Goal: Check status

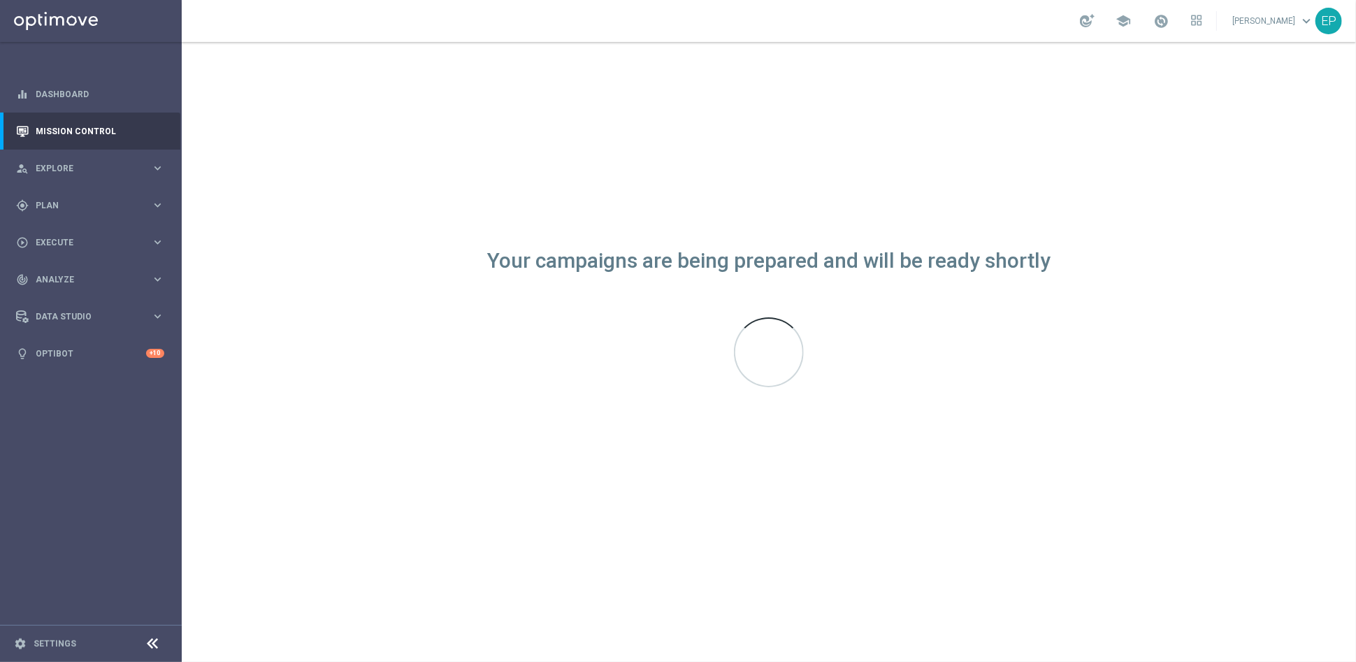
click at [148, 642] on icon at bounding box center [153, 644] width 17 height 17
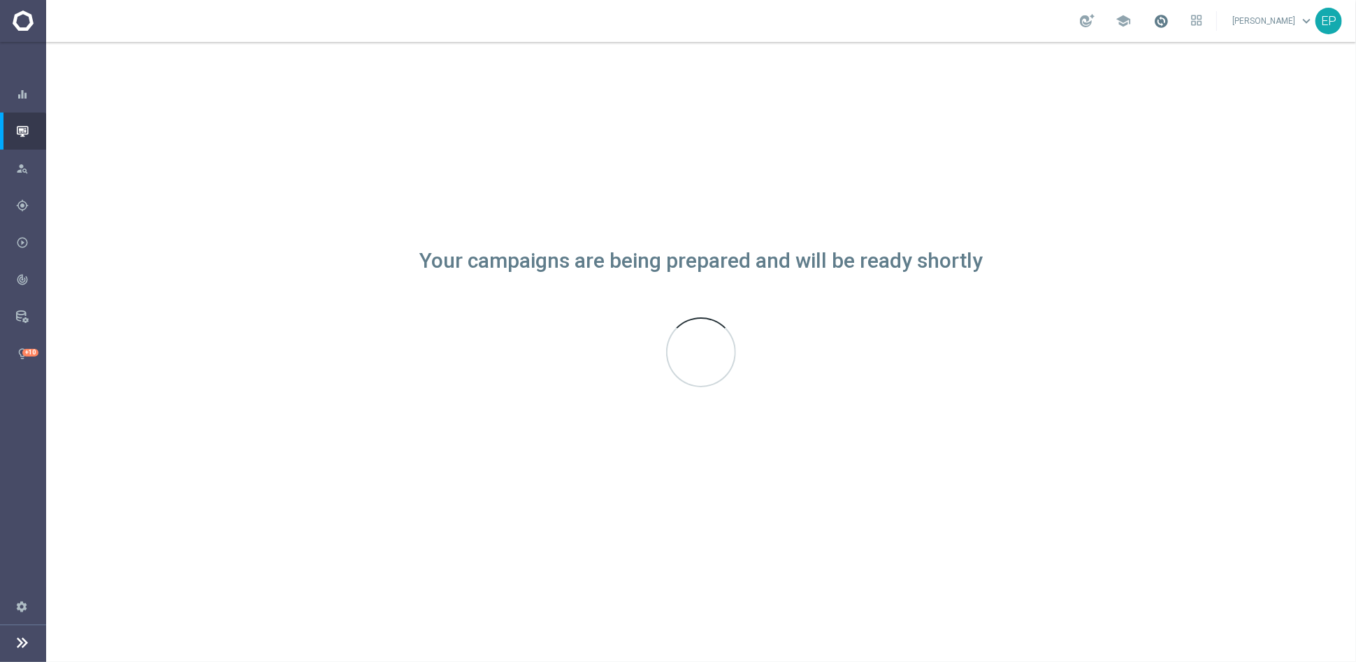
click at [1169, 21] on span at bounding box center [1161, 20] width 15 height 15
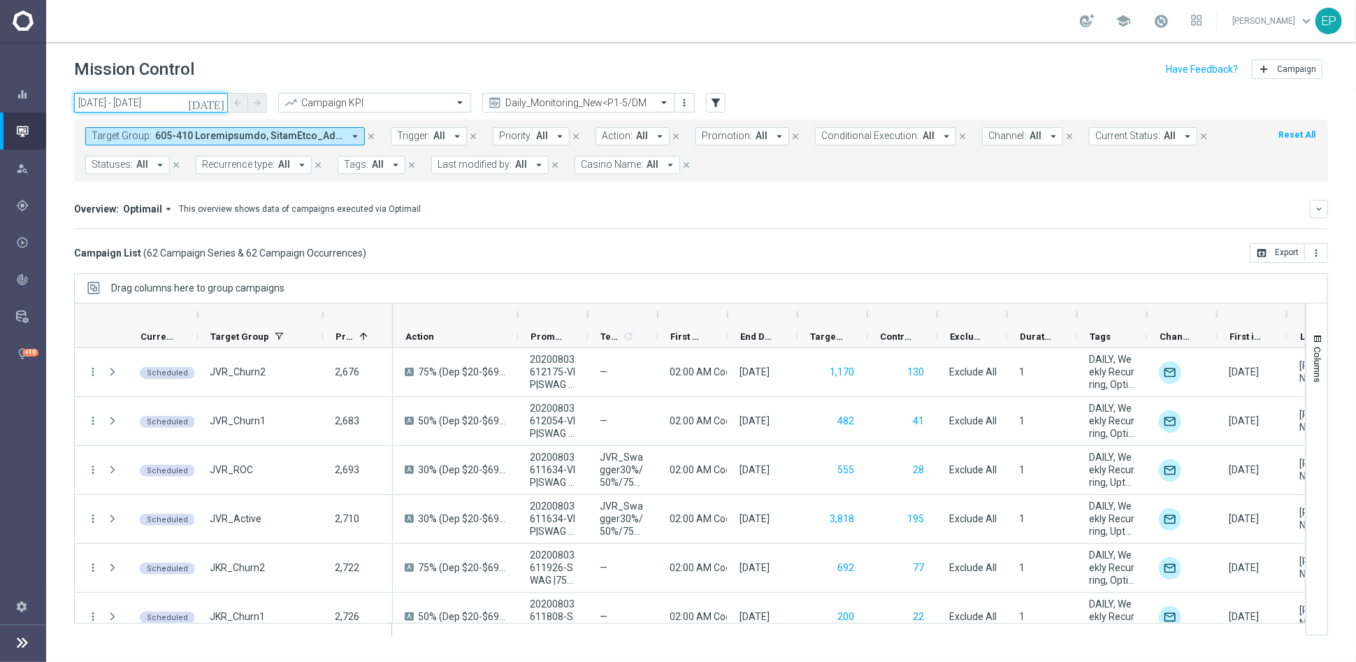
click at [153, 106] on input "16 Aug 2025 - 16 Aug 2025" at bounding box center [151, 103] width 154 height 20
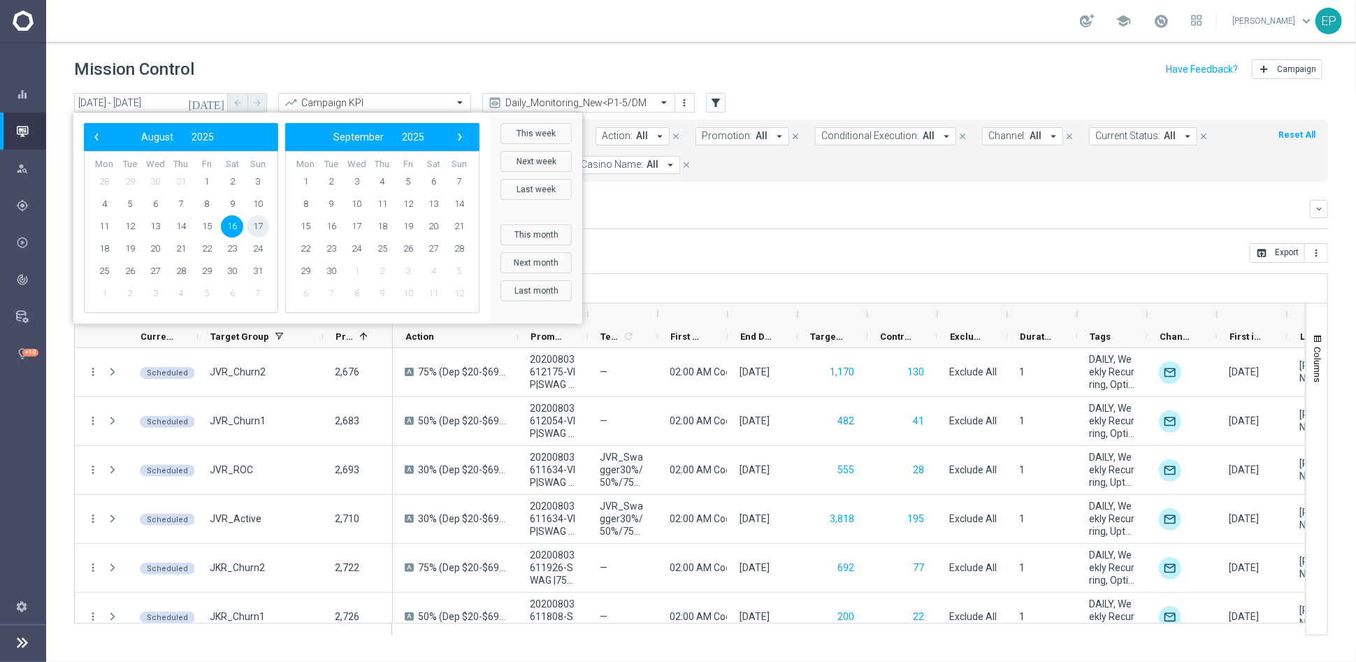
click at [250, 224] on span "17" at bounding box center [258, 226] width 22 height 22
type input "17 Aug 2025 - 17 Aug 2025"
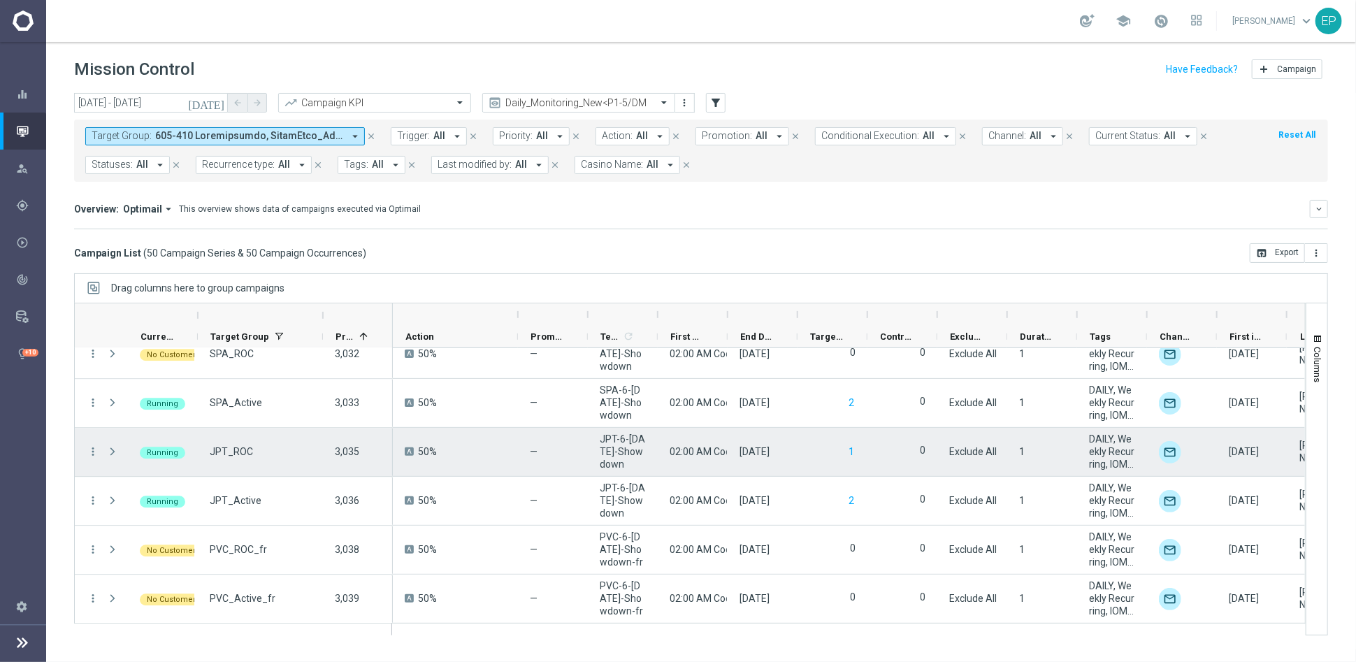
scroll to position [1939, 0]
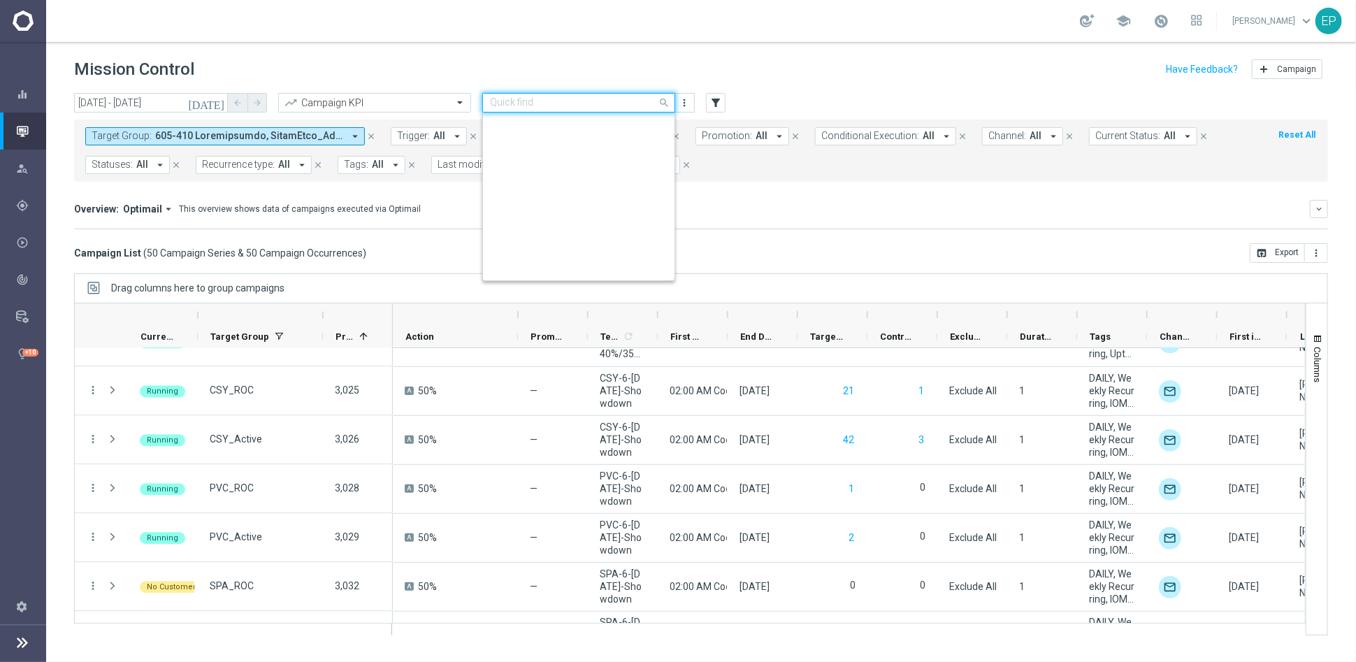
click at [622, 95] on div "Quick find Daily_Monitoring_New<P1-5/DM" at bounding box center [578, 103] width 193 height 20
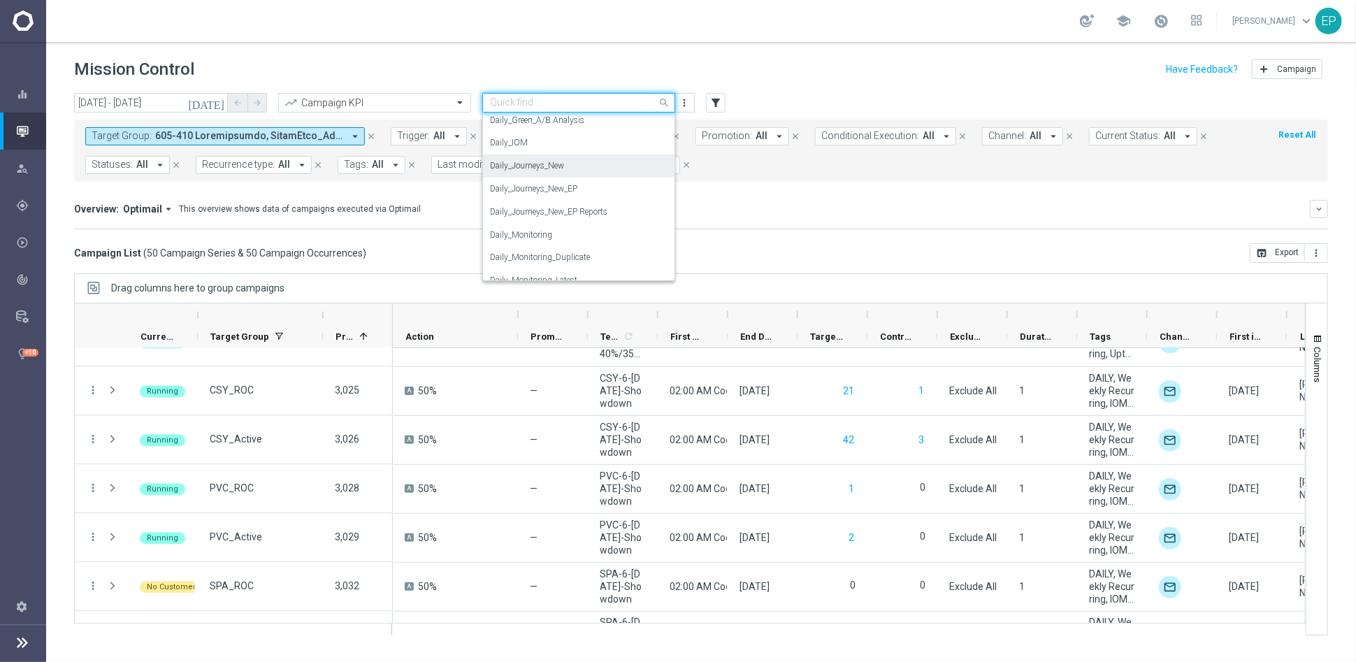
scroll to position [343, 0]
click at [575, 196] on div "Daily_Journeys_New" at bounding box center [579, 194] width 178 height 23
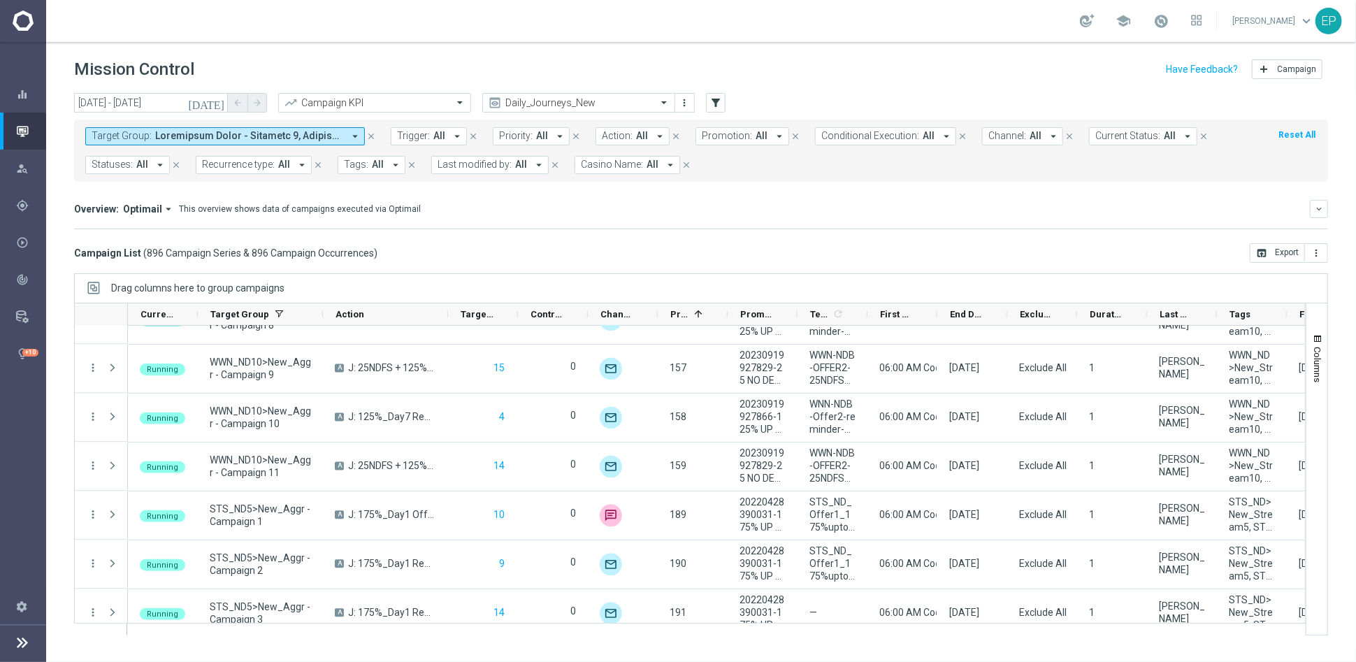
click at [1125, 138] on span "Current Status:" at bounding box center [1128, 136] width 65 height 12
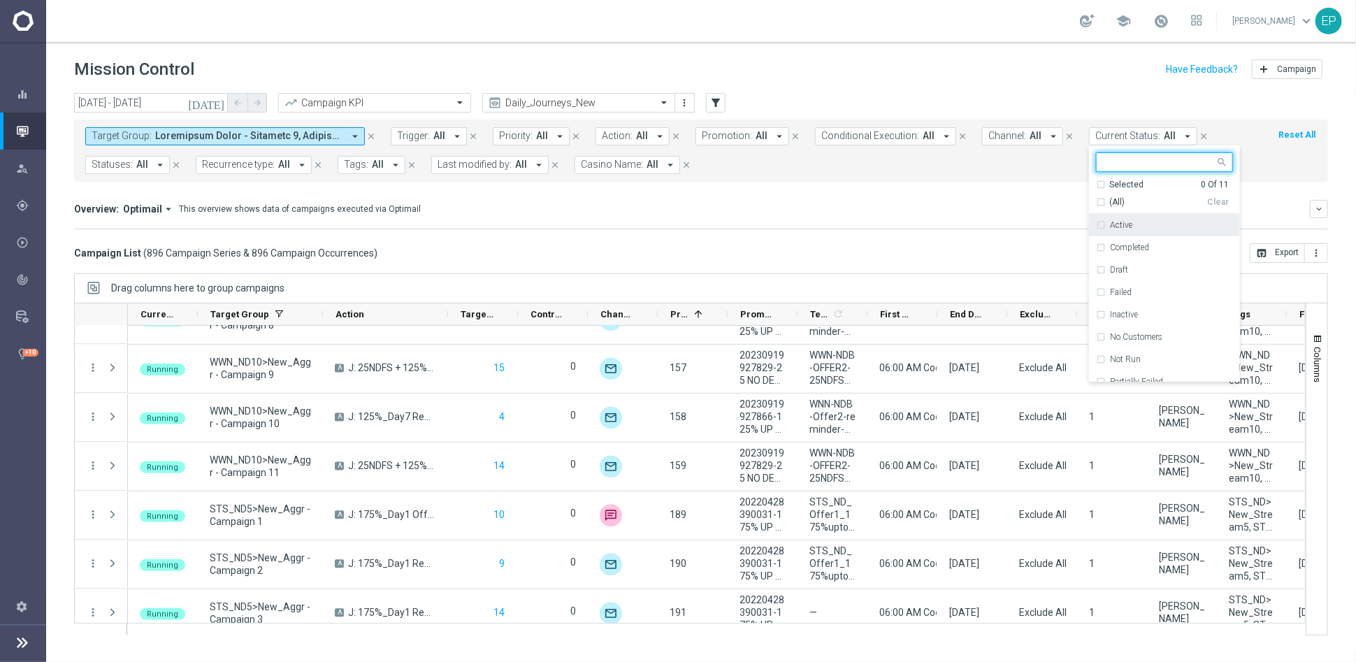
click at [1110, 206] on span "(All)" at bounding box center [1117, 202] width 15 height 12
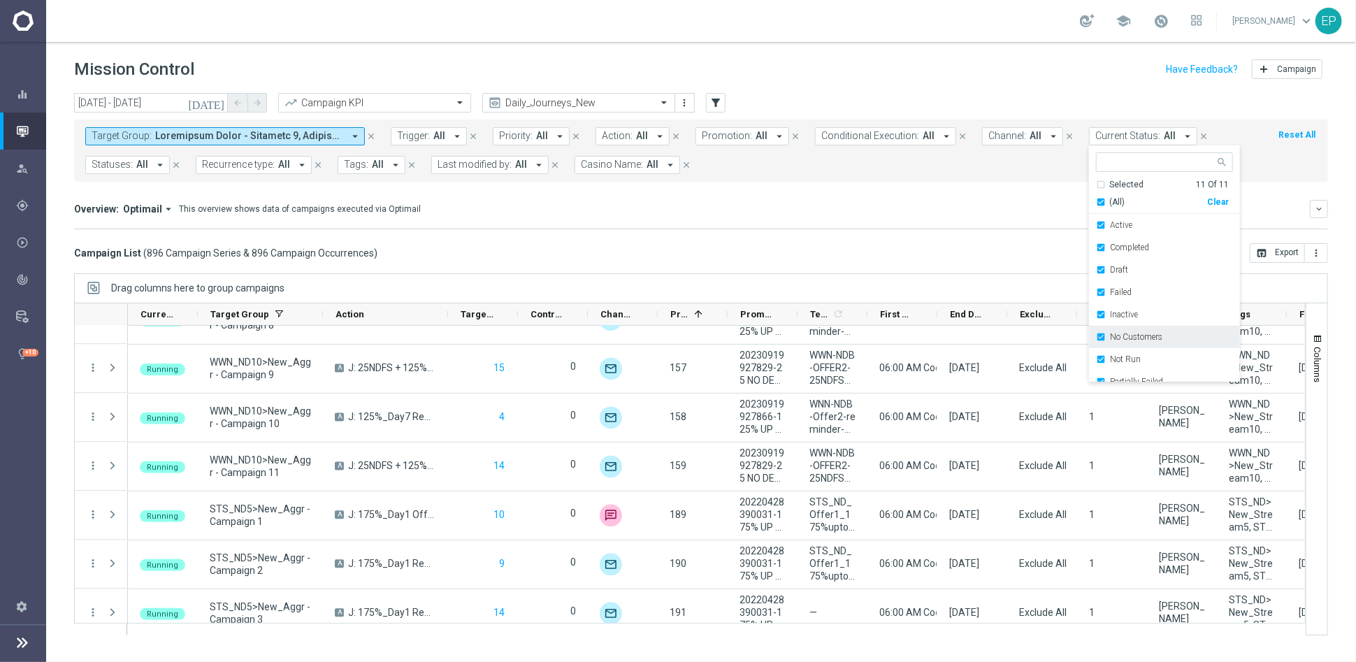
click at [1130, 340] on label "No Customers" at bounding box center [1136, 337] width 52 height 8
click at [1111, 347] on label "Running" at bounding box center [1126, 349] width 32 height 8
click at [685, 171] on div "Casino Name: All arrow_drop_down close" at bounding box center [640, 165] width 131 height 18
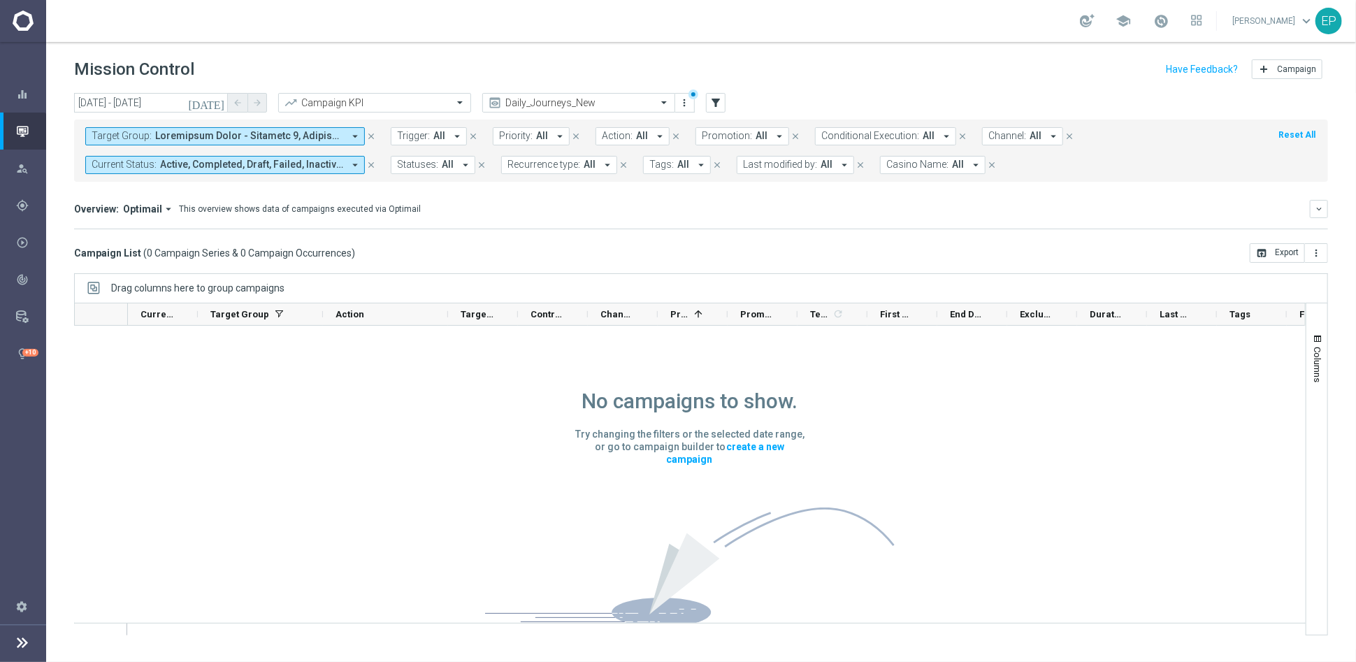
scroll to position [1, 0]
click at [253, 160] on span "Active, Completed, Draft, Failed, Inactive, Not Run, Partially Failed, Processi…" at bounding box center [251, 165] width 183 height 12
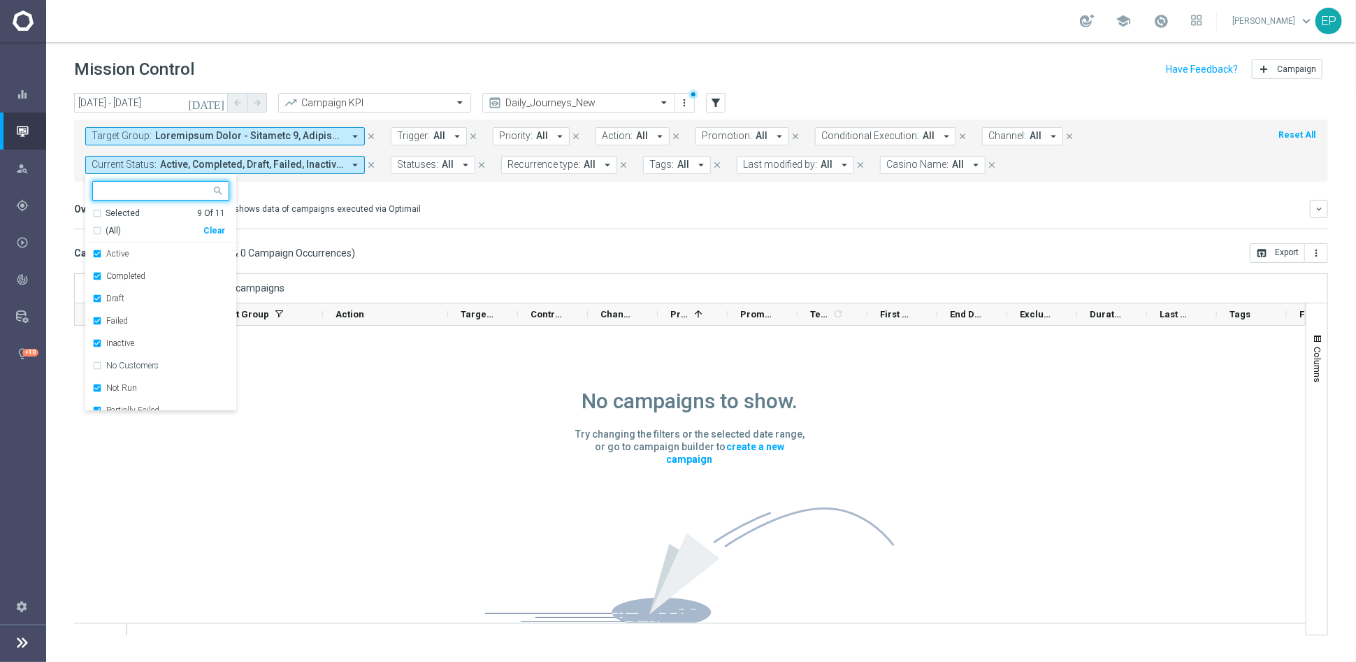
click at [536, 252] on div "Campaign List ( 0 Campaign Series & 0 Campaign Occurrences ) open_in_browser Ex…" at bounding box center [701, 253] width 1254 height 20
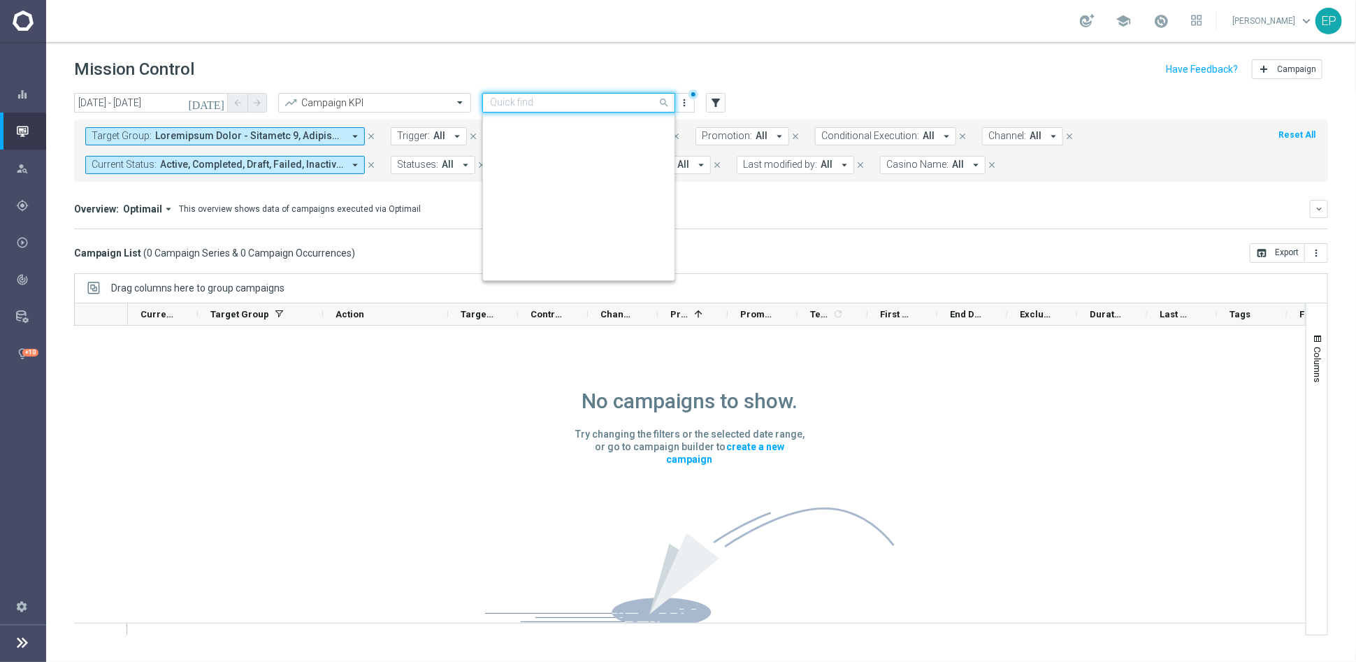
scroll to position [415, 0]
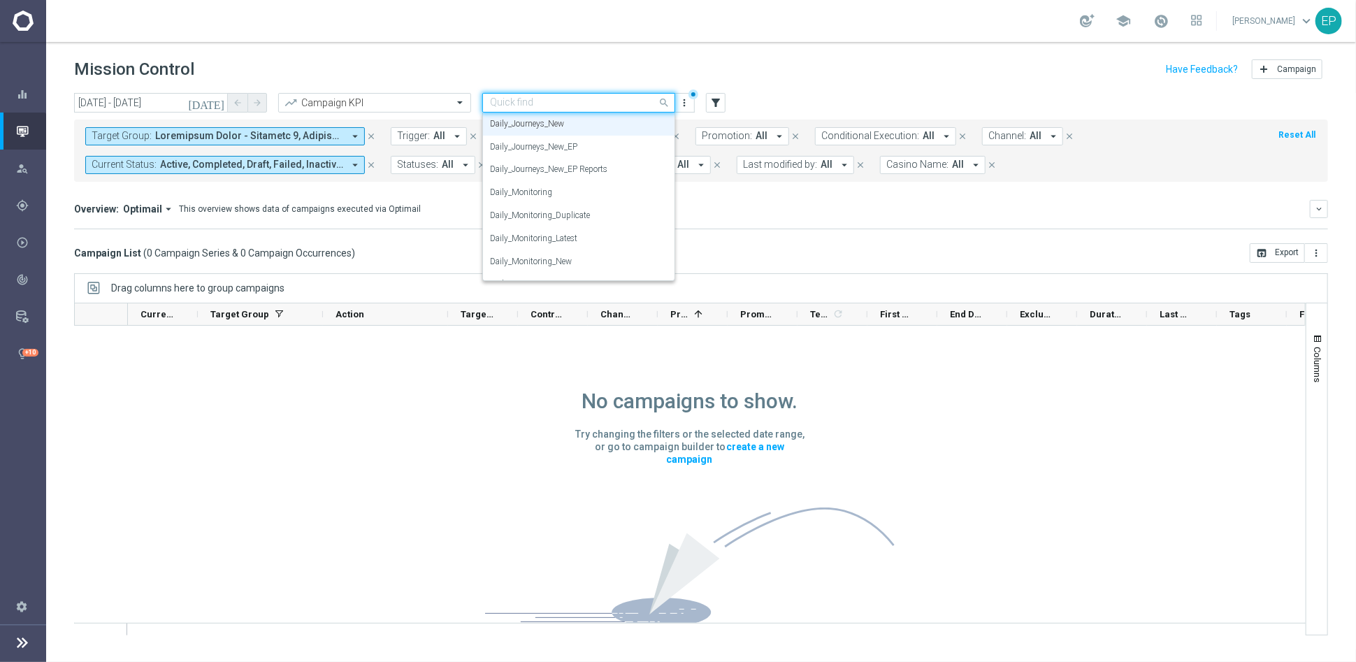
click at [617, 106] on input "text" at bounding box center [565, 103] width 150 height 12
click at [1093, 253] on div "Campaign List ( 0 Campaign Series & 0 Campaign Occurrences ) open_in_browser Ex…" at bounding box center [701, 253] width 1254 height 20
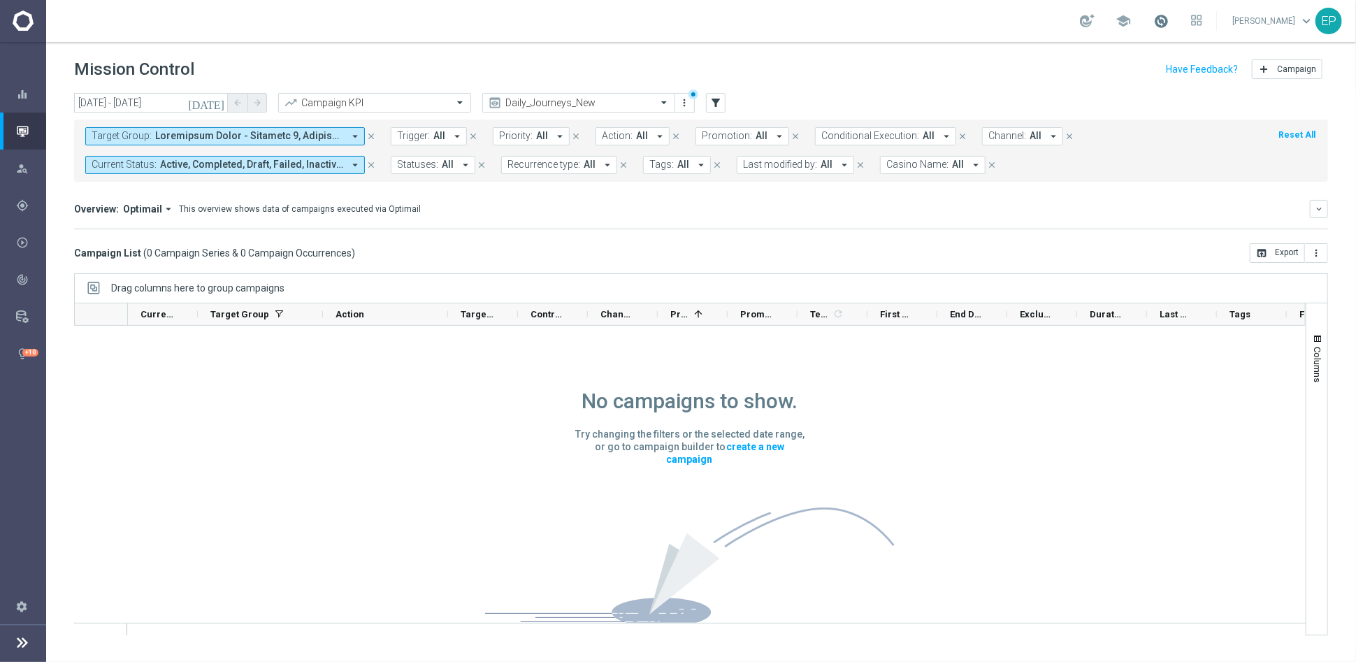
click at [1169, 18] on span at bounding box center [1161, 20] width 15 height 15
click at [1088, 229] on div "Direct Response VS Increase In Total Deposit Amount Direct Response -- Test Res…" at bounding box center [701, 229] width 1254 height 1
click at [612, 103] on input "text" at bounding box center [565, 103] width 150 height 12
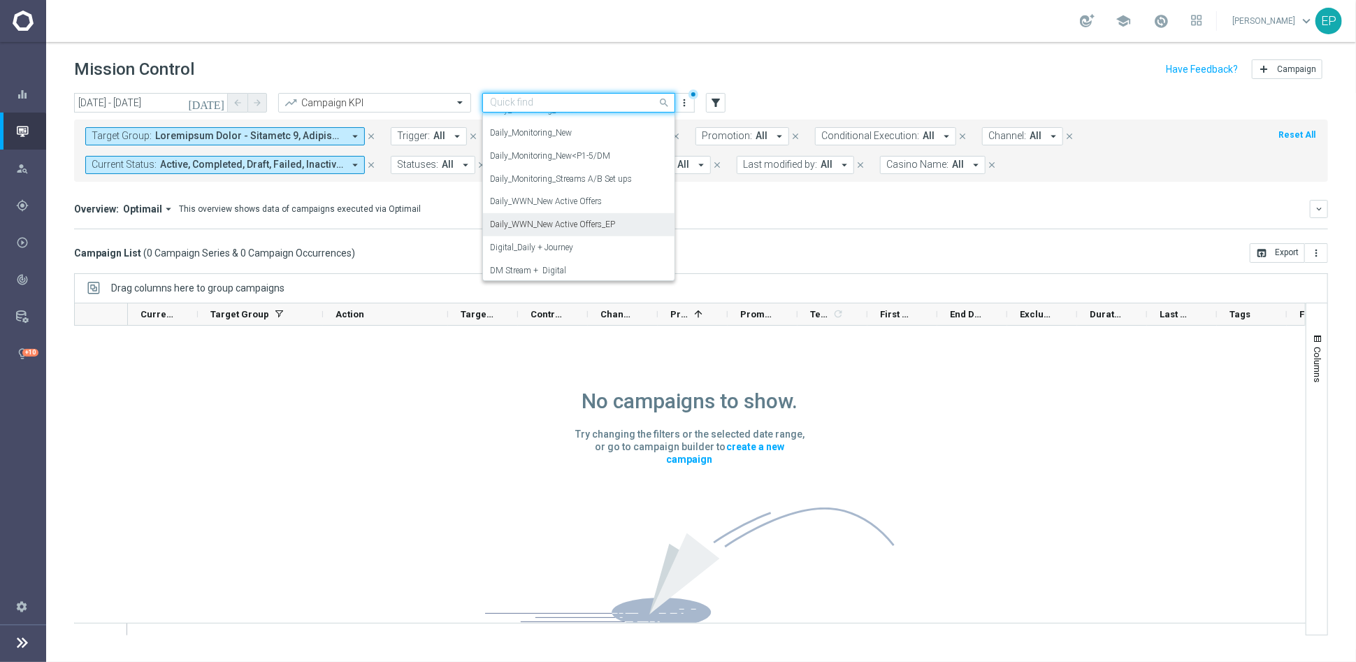
scroll to position [570, 0]
click at [577, 135] on div "Daily_Monitoring_New<P1-5/DM" at bounding box center [579, 129] width 178 height 23
